Goal: Task Accomplishment & Management: Manage account settings

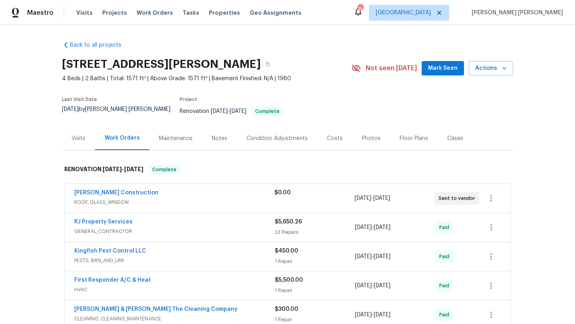
click at [83, 6] on div "Visits Projects Work Orders Tasks Properties Geo Assignments" at bounding box center [193, 13] width 235 height 16
click at [83, 9] on span "Visits" at bounding box center [84, 13] width 16 height 8
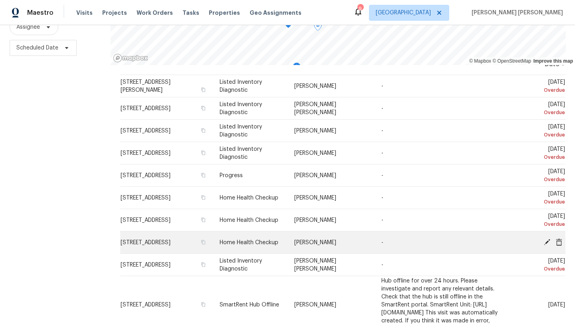
scroll to position [19, 0]
click at [545, 241] on icon at bounding box center [547, 242] width 7 height 7
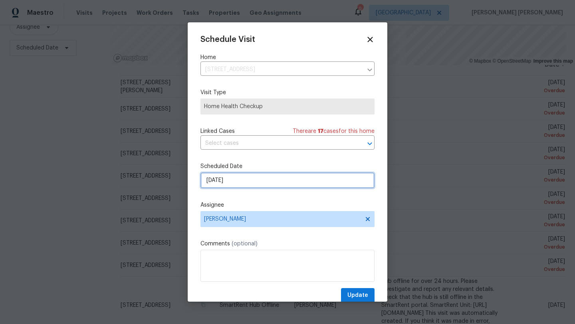
click at [262, 181] on input "[DATE]" at bounding box center [287, 181] width 174 height 16
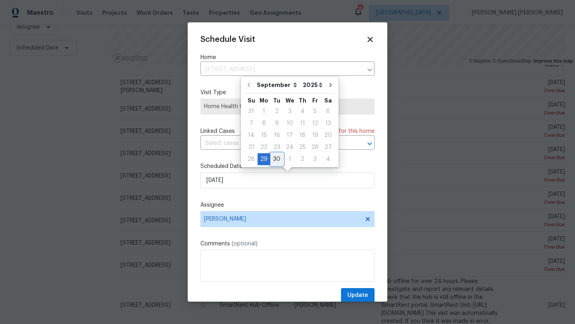
click at [274, 157] on div "30" at bounding box center [276, 159] width 13 height 11
type input "9/30/2025"
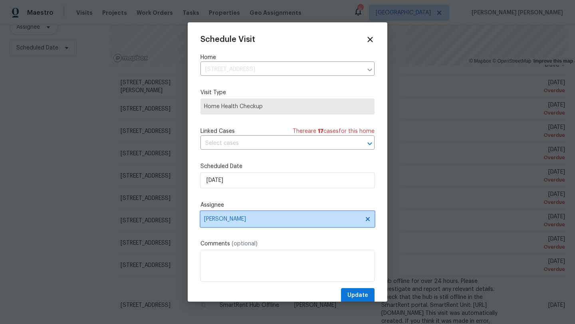
click at [235, 219] on span "[PERSON_NAME]" at bounding box center [282, 219] width 157 height 6
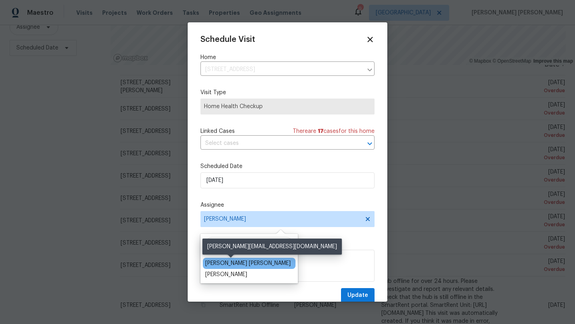
type input "dav"
click at [241, 263] on div "[PERSON_NAME] [PERSON_NAME]" at bounding box center [247, 264] width 85 height 8
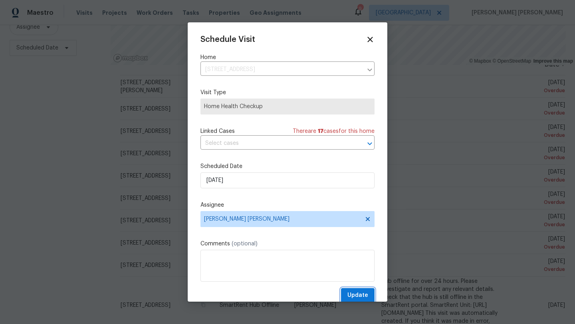
click at [360, 298] on span "Update" at bounding box center [357, 296] width 21 height 10
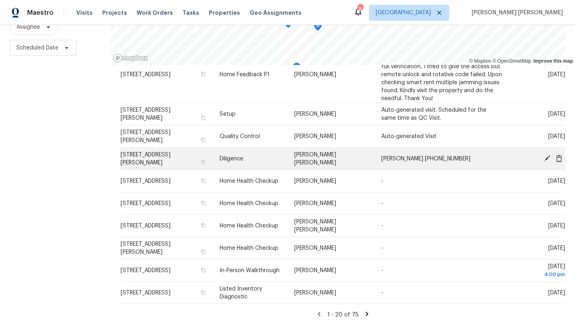
scroll to position [438, 0]
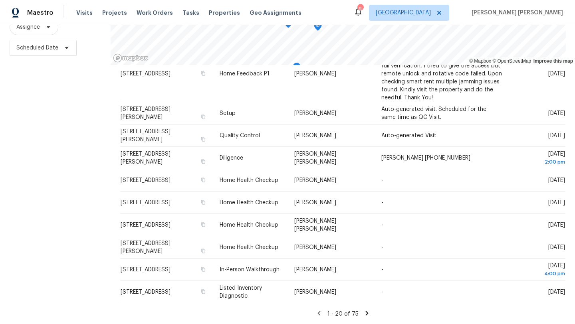
click at [363, 313] on icon at bounding box center [366, 313] width 7 height 7
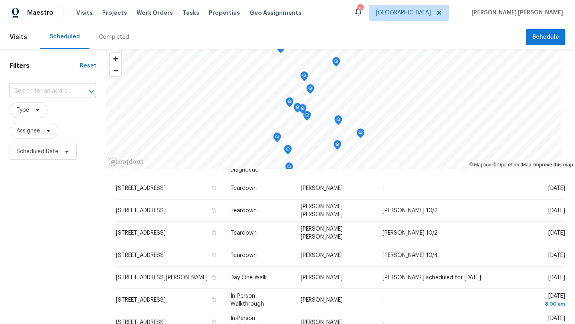
scroll to position [0, 0]
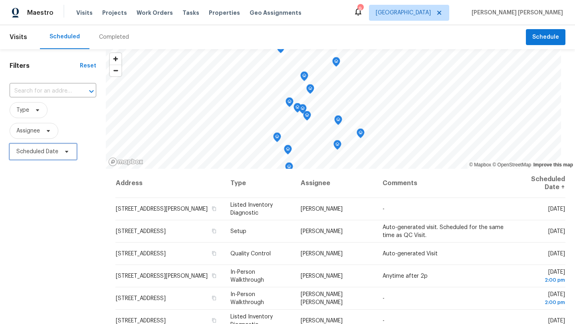
click at [68, 150] on icon at bounding box center [66, 152] width 6 height 6
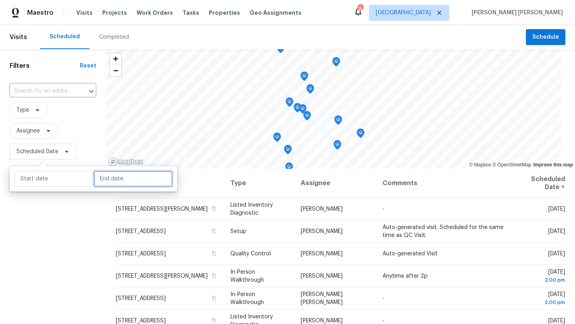
click at [96, 173] on input "text" at bounding box center [133, 179] width 79 height 16
select select "8"
select select "2025"
select select "9"
select select "2025"
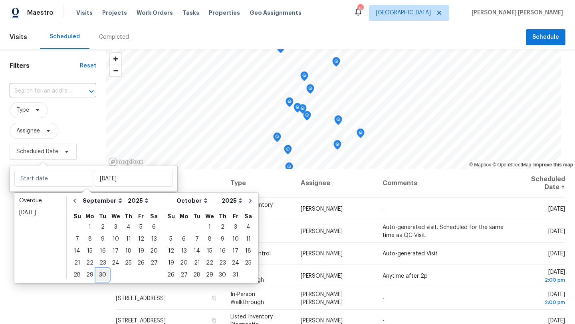
click at [102, 274] on div "30" at bounding box center [102, 275] width 13 height 11
type input "Tue, Sep 30"
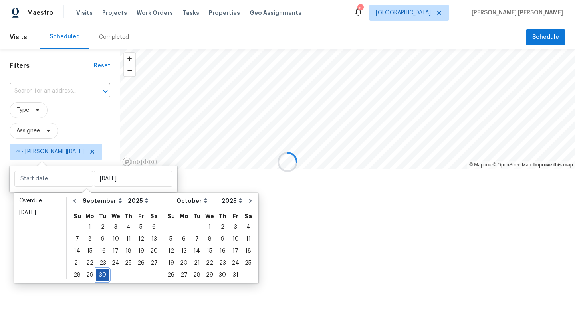
click at [102, 274] on div "30" at bounding box center [102, 275] width 13 height 11
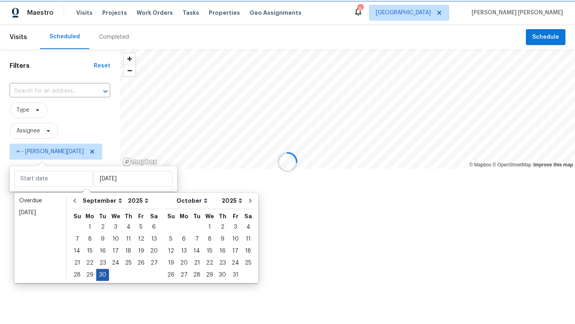
type input "Tue, Sep 30"
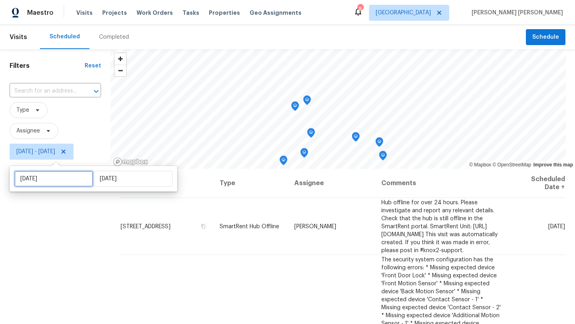
select select "8"
select select "2025"
select select "9"
select select "2025"
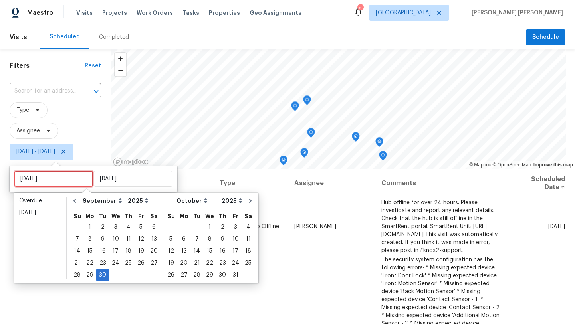
click at [62, 182] on input "Tue, Sep 30" at bounding box center [53, 179] width 79 height 16
click at [87, 272] on div "29" at bounding box center [89, 275] width 13 height 11
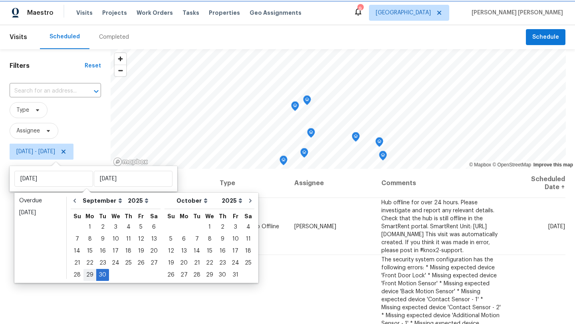
type input "Mon, Sep 29"
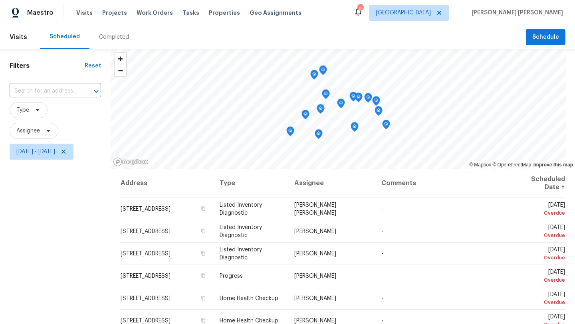
click at [58, 270] on div "Filters Reset ​ Type Assignee Mon, Sep 29 - Tue, Sep 30" at bounding box center [55, 238] width 111 height 379
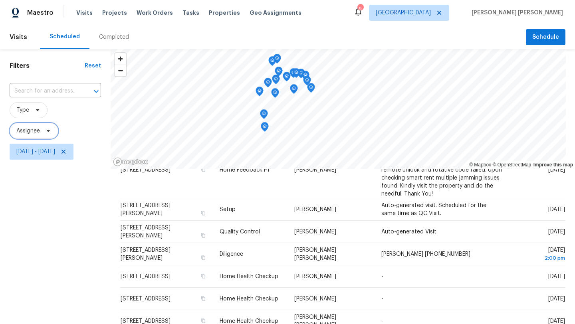
click at [50, 132] on icon at bounding box center [48, 131] width 6 height 6
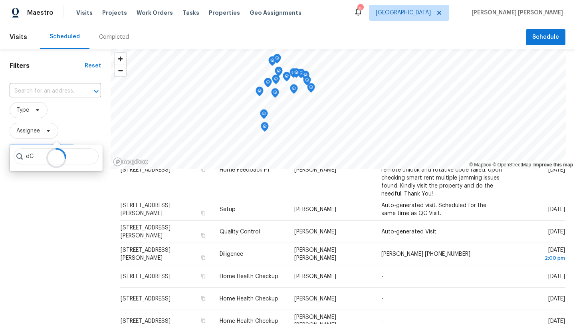
type input "d"
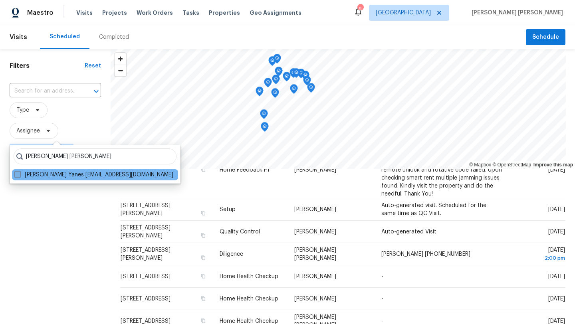
type input "david puente yanes"
click at [18, 173] on span at bounding box center [17, 174] width 6 height 6
click at [18, 173] on input "David Puente Yanes david.puenteyanes@opendoor.com" at bounding box center [16, 173] width 5 height 5
checkbox input "true"
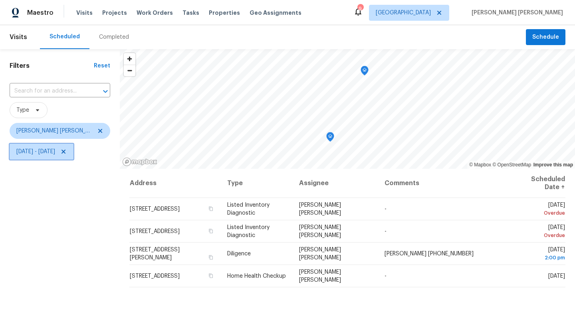
click at [67, 152] on icon at bounding box center [63, 152] width 6 height 6
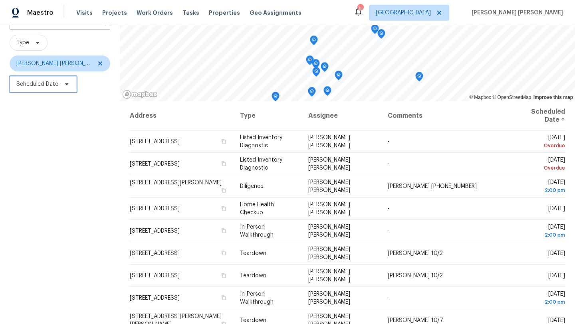
scroll to position [69, 0]
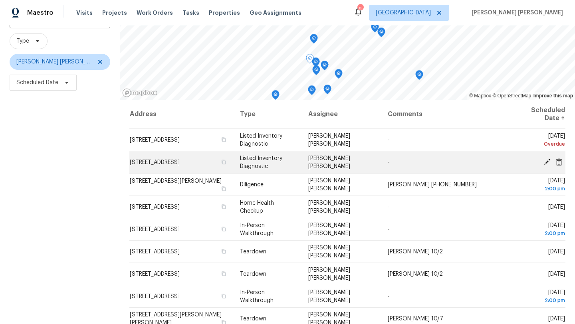
click at [548, 163] on icon at bounding box center [547, 161] width 7 height 7
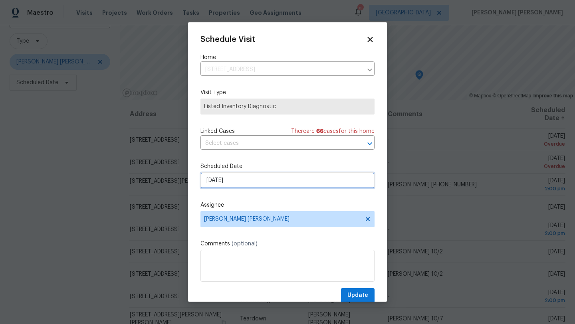
click at [250, 183] on input "[DATE]" at bounding box center [287, 181] width 174 height 16
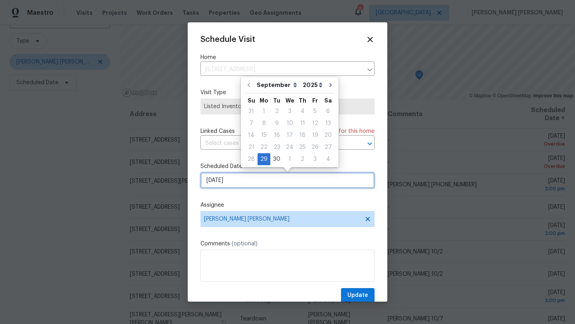
drag, startPoint x: 250, startPoint y: 183, endPoint x: 263, endPoint y: 172, distance: 17.1
click at [263, 172] on div "Scheduled Date 9/29/2025" at bounding box center [287, 176] width 174 height 26
click at [271, 161] on div "30" at bounding box center [276, 159] width 13 height 11
type input "9/30/2025"
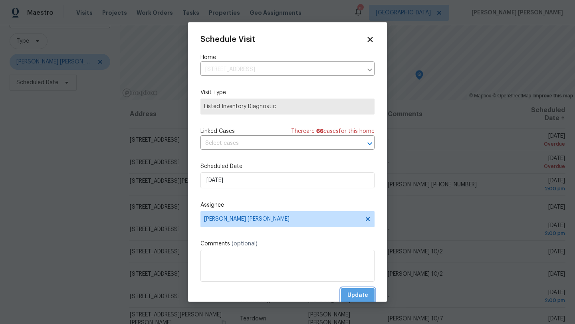
click at [354, 294] on span "Update" at bounding box center [357, 296] width 21 height 10
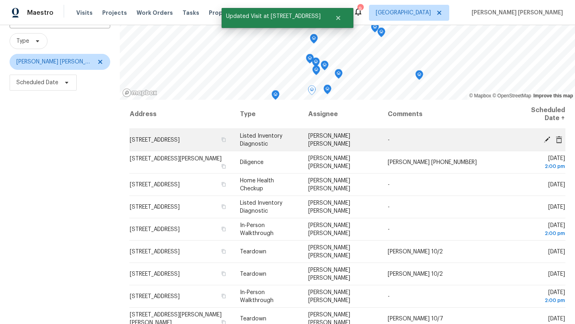
click at [544, 139] on icon at bounding box center [547, 139] width 7 height 7
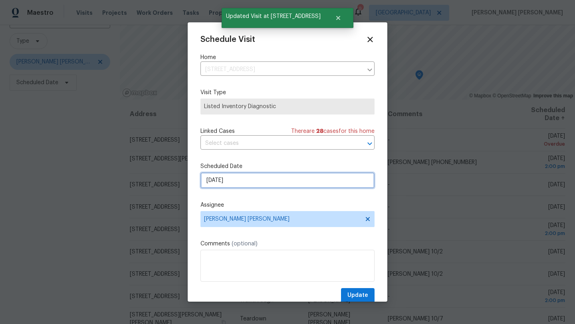
click at [259, 181] on input "[DATE]" at bounding box center [287, 181] width 174 height 16
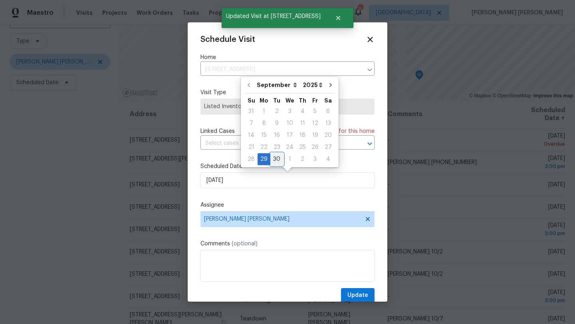
click at [278, 155] on div "30" at bounding box center [276, 159] width 13 height 11
type input "9/30/2025"
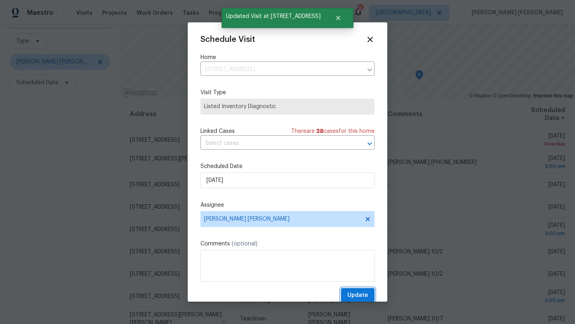
click at [352, 296] on span "Update" at bounding box center [357, 296] width 21 height 10
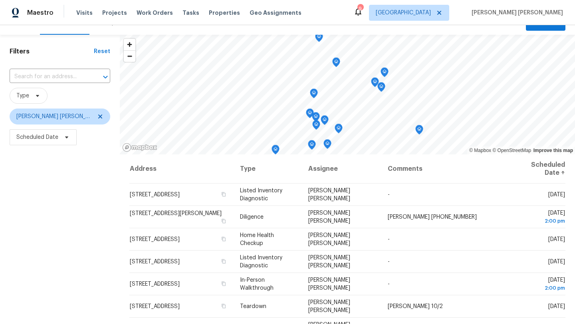
scroll to position [0, 0]
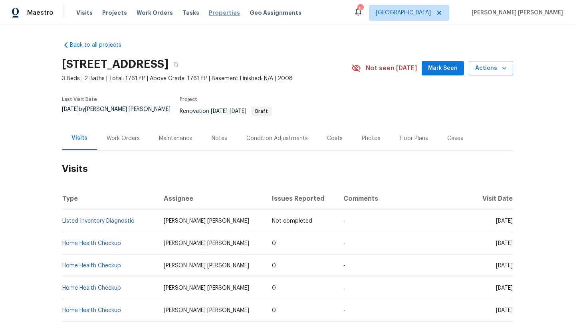
click at [212, 14] on span "Properties" at bounding box center [224, 13] width 31 height 8
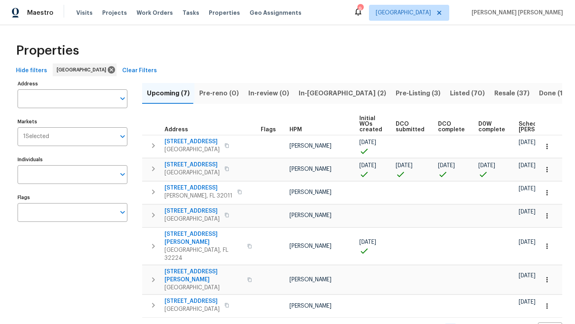
scroll to position [5, 0]
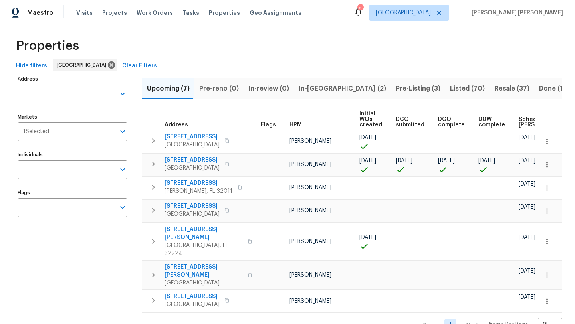
click at [296, 124] on span "HPM" at bounding box center [296, 125] width 12 height 6
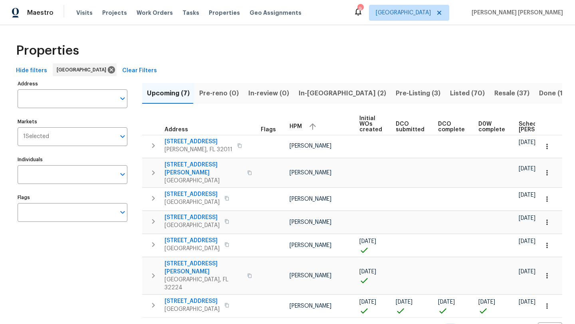
click at [317, 94] on span "In-reno (2)" at bounding box center [342, 93] width 87 height 11
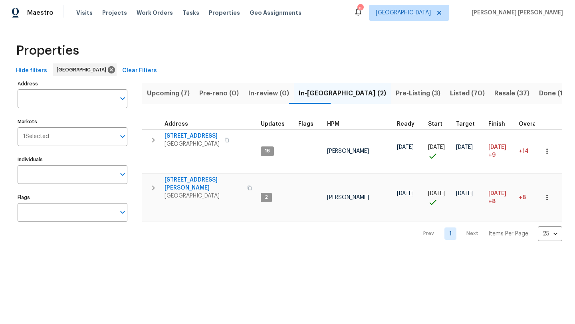
click at [164, 90] on span "Upcoming (7)" at bounding box center [168, 93] width 43 height 11
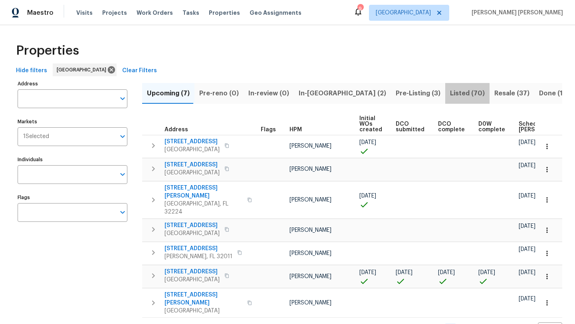
click at [450, 93] on span "Listed (70)" at bounding box center [467, 93] width 35 height 11
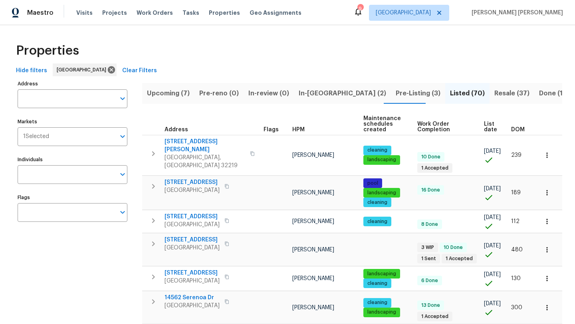
click at [294, 129] on span "HPM" at bounding box center [298, 130] width 12 height 6
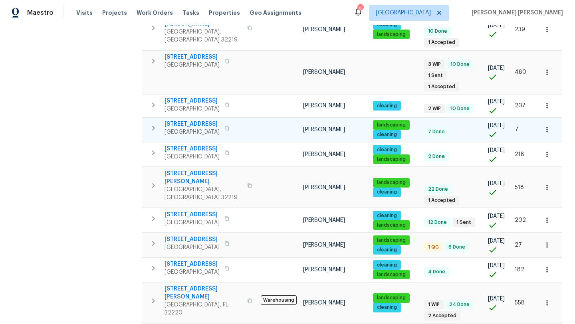
scroll to position [405, 0]
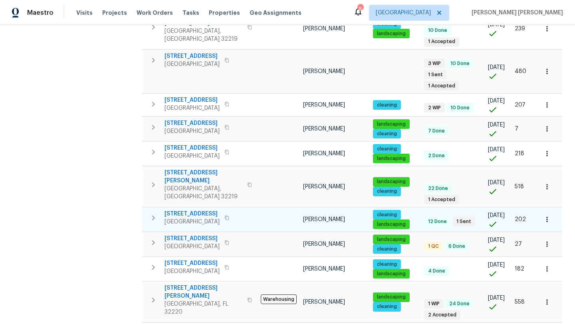
click at [182, 210] on span "2506 Shelby Creek Rd W" at bounding box center [192, 214] width 55 height 8
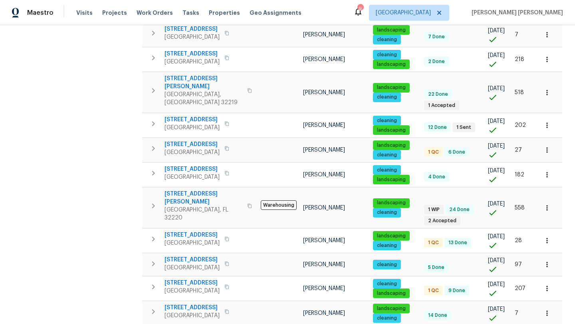
scroll to position [498, 0]
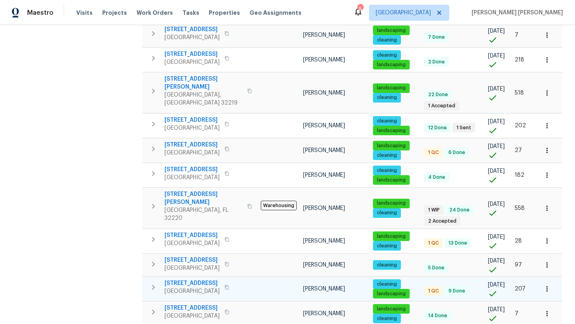
click at [177, 280] on span "[STREET_ADDRESS]" at bounding box center [192, 284] width 55 height 8
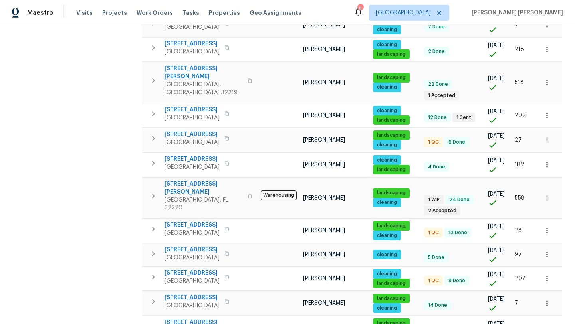
scroll to position [514, 0]
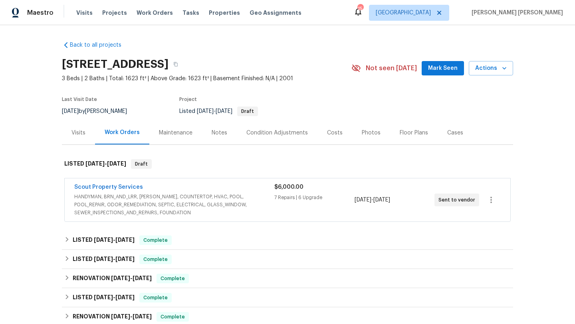
click at [81, 134] on div "Visits" at bounding box center [78, 133] width 14 height 8
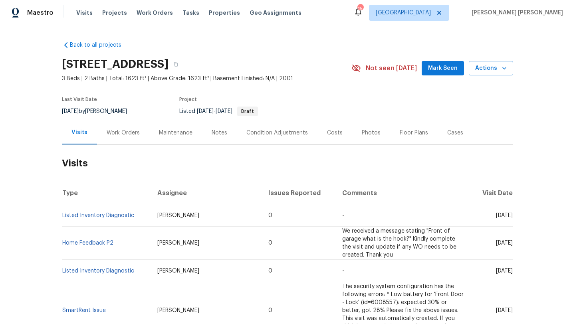
click at [94, 211] on td "Listed Inventory Diagnostic" at bounding box center [106, 215] width 89 height 22
click at [93, 219] on td "Listed Inventory Diagnostic" at bounding box center [106, 215] width 89 height 22
click at [94, 218] on link "Listed Inventory Diagnostic" at bounding box center [98, 216] width 72 height 6
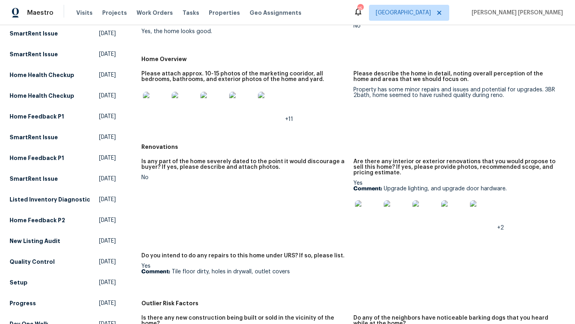
scroll to position [135, 0]
click at [372, 213] on img at bounding box center [368, 213] width 26 height 26
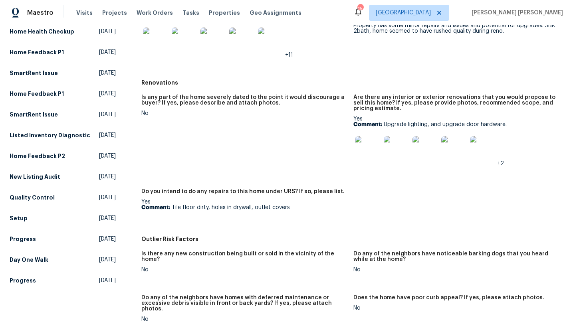
scroll to position [0, 0]
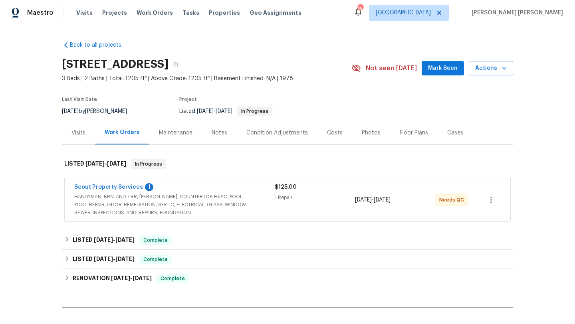
click at [119, 210] on span "HANDYMAN, BRN_AND_LRR, [PERSON_NAME], COUNTERTOP, HVAC, POOL, POOL_REPAIR, ODOR…" at bounding box center [174, 205] width 200 height 24
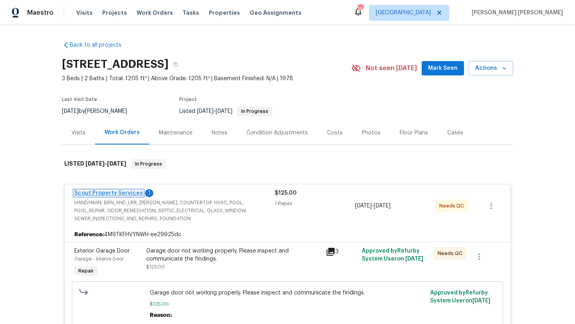
click at [114, 192] on link "Scout Property Services" at bounding box center [108, 193] width 69 height 6
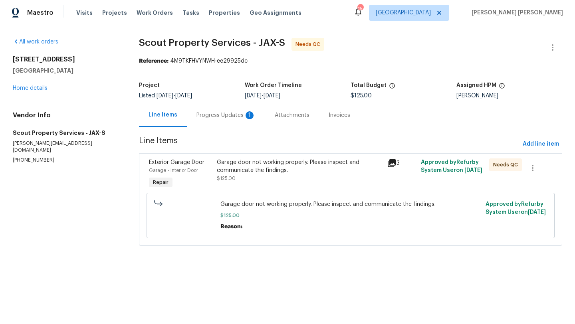
click at [220, 117] on div "Progress Updates 1" at bounding box center [225, 115] width 59 height 8
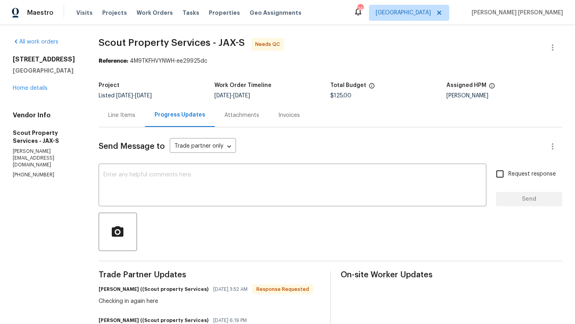
scroll to position [0, 0]
click at [127, 117] on div "Line Items" at bounding box center [121, 115] width 27 height 8
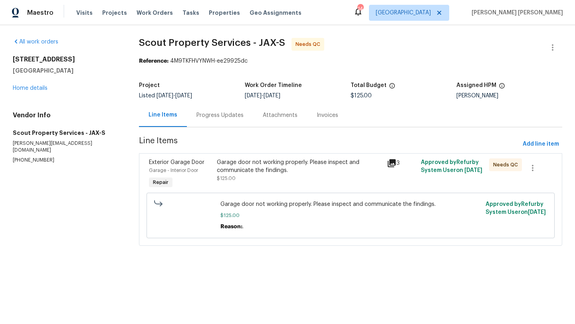
click at [242, 172] on div "Garage door not working properly. Please inspect and communicate the findings." at bounding box center [299, 167] width 165 height 16
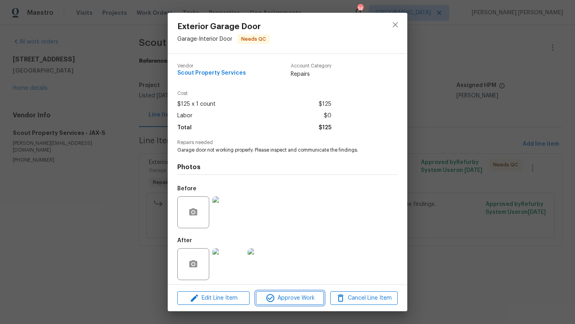
click at [286, 296] on span "Approve Work" at bounding box center [289, 299] width 63 height 10
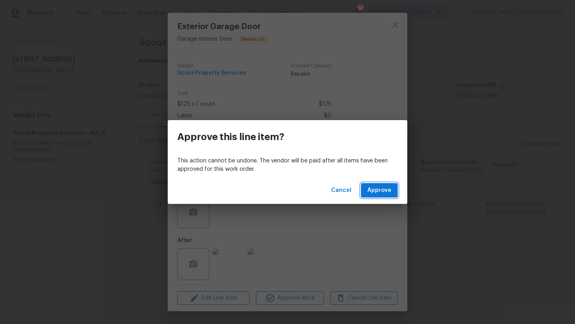
click at [388, 187] on span "Approve" at bounding box center [379, 191] width 24 height 10
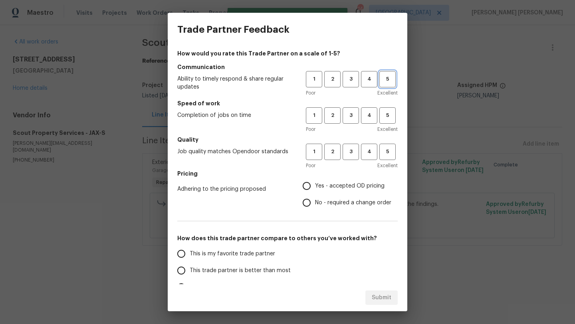
click at [381, 78] on span "5" at bounding box center [387, 79] width 15 height 9
click at [348, 112] on span "3" at bounding box center [350, 115] width 15 height 9
click at [350, 161] on div "1 2 3 4 5 Poor Excellent" at bounding box center [352, 157] width 92 height 26
click at [350, 156] on span "3" at bounding box center [350, 151] width 15 height 9
click at [339, 187] on span "Yes - accepted OD pricing" at bounding box center [349, 186] width 69 height 8
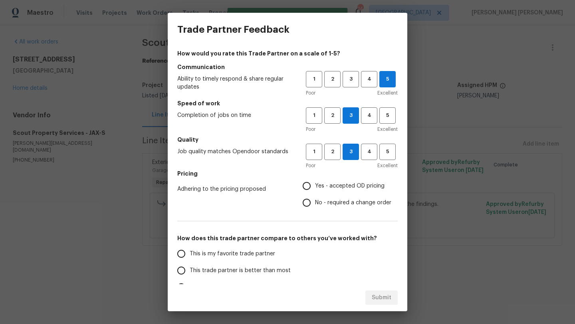
click at [315, 187] on input "Yes - accepted OD pricing" at bounding box center [306, 186] width 17 height 17
radio input "true"
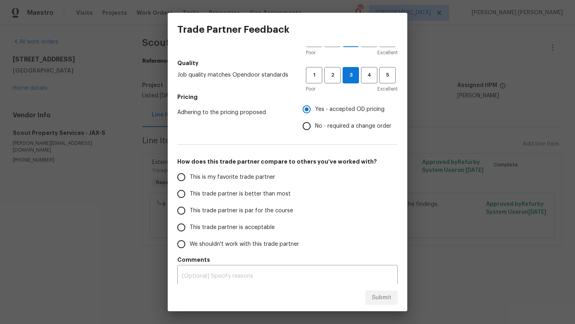
scroll to position [78, 0]
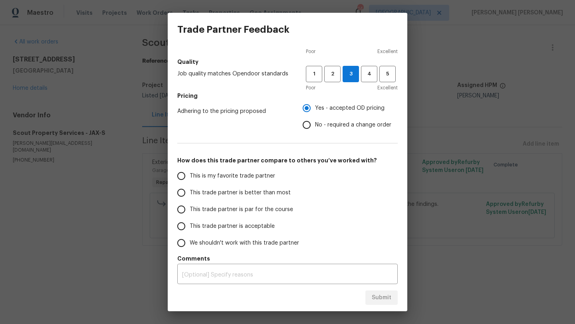
click at [255, 229] on span "This trade partner is acceptable" at bounding box center [232, 226] width 85 height 8
click at [190, 229] on input "This trade partner is acceptable" at bounding box center [181, 226] width 17 height 17
click at [376, 293] on span "Submit" at bounding box center [382, 298] width 20 height 10
radio input "true"
radio input "false"
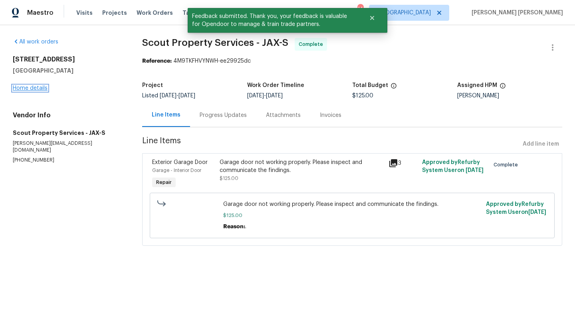
click at [24, 87] on link "Home details" at bounding box center [30, 88] width 35 height 6
